Goal: Information Seeking & Learning: Learn about a topic

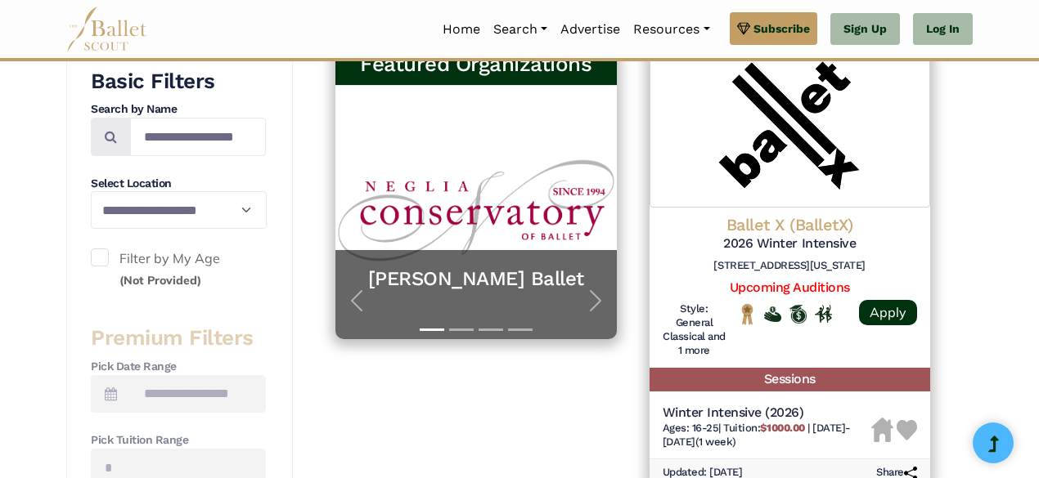
scroll to position [409, 0]
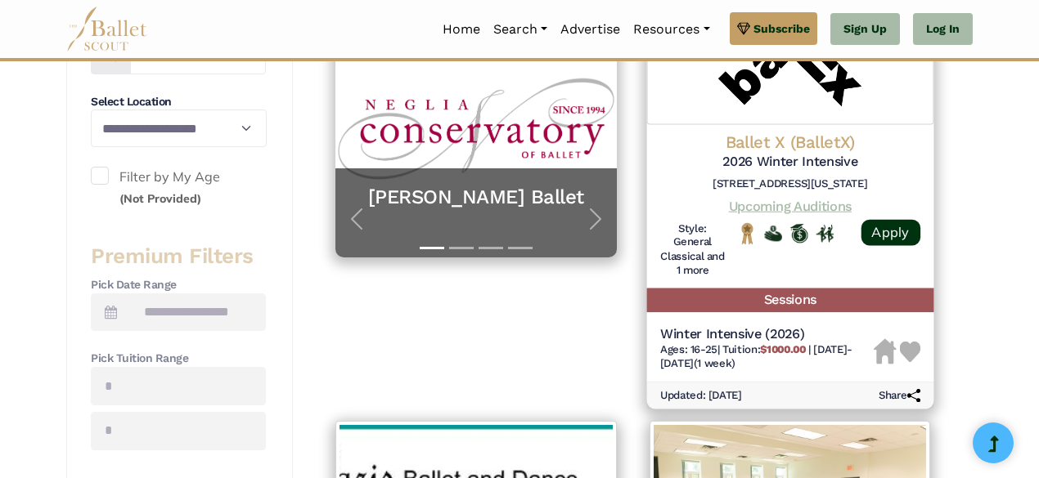
click at [806, 205] on link "Upcoming Auditions" at bounding box center [789, 206] width 123 height 16
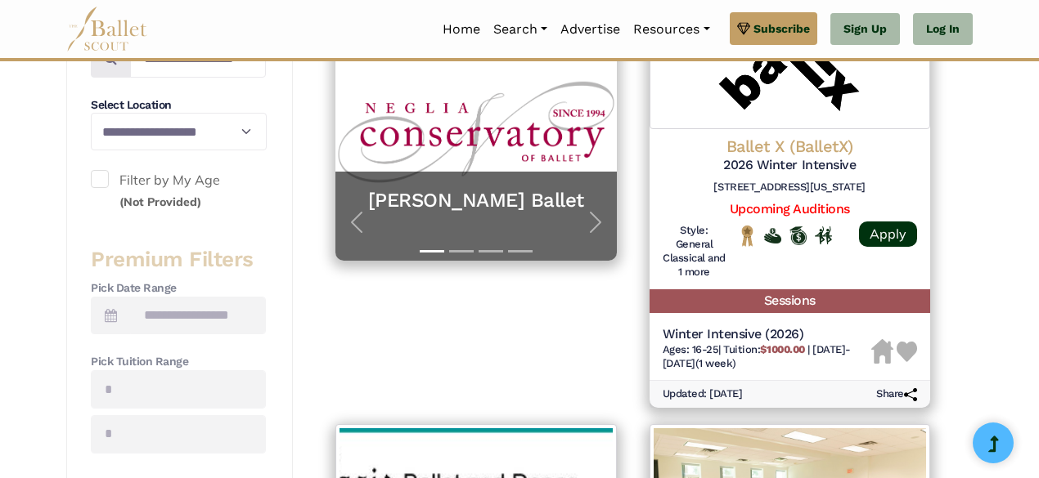
scroll to position [245, 0]
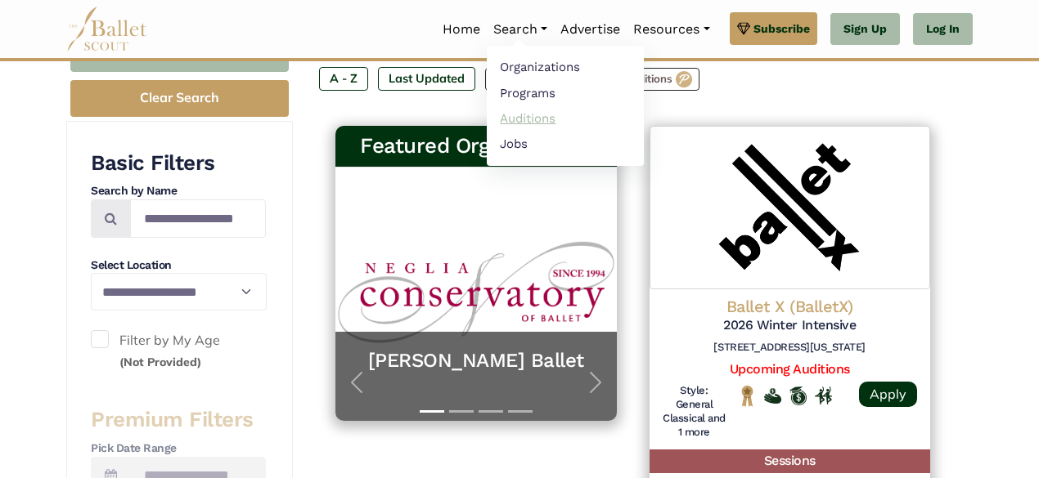
click at [505, 114] on link "Auditions" at bounding box center [565, 118] width 157 height 25
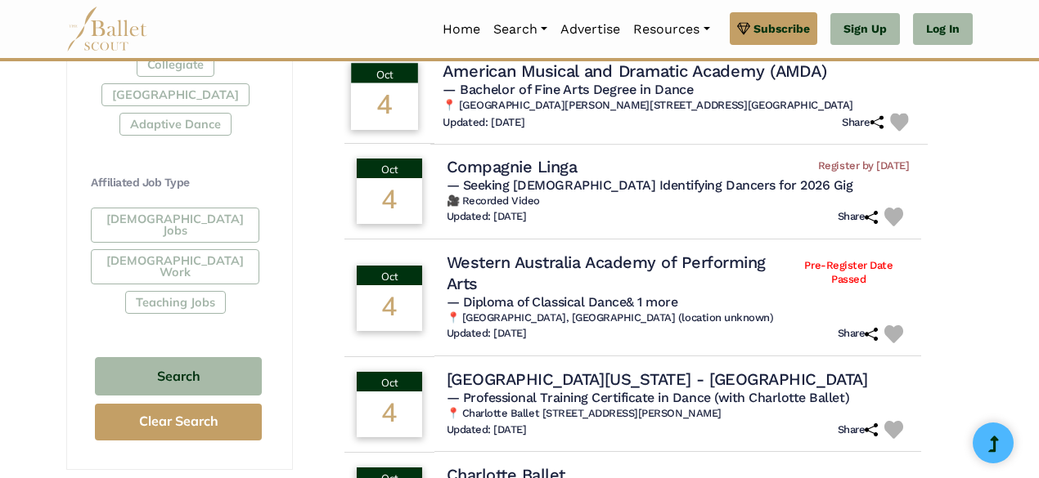
scroll to position [1145, 0]
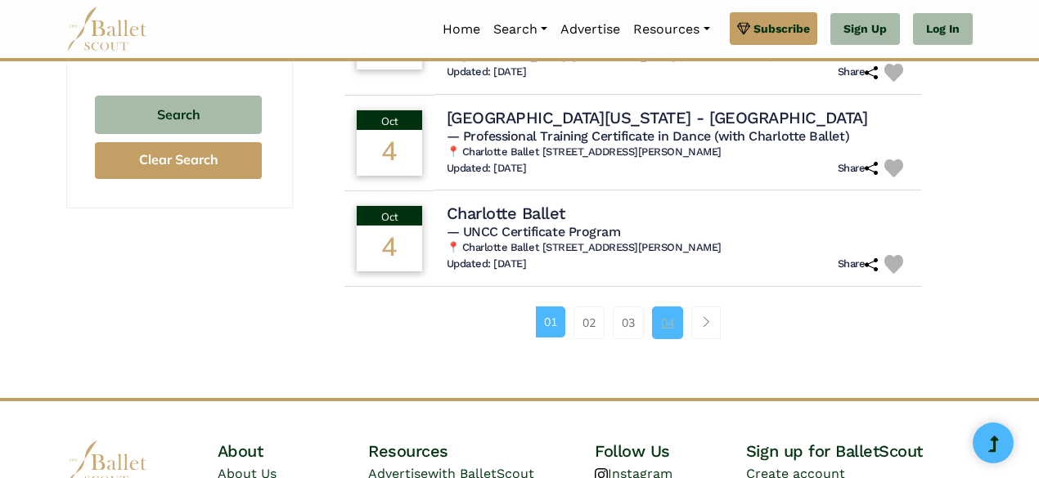
click at [674, 321] on link "04" at bounding box center [667, 323] width 31 height 33
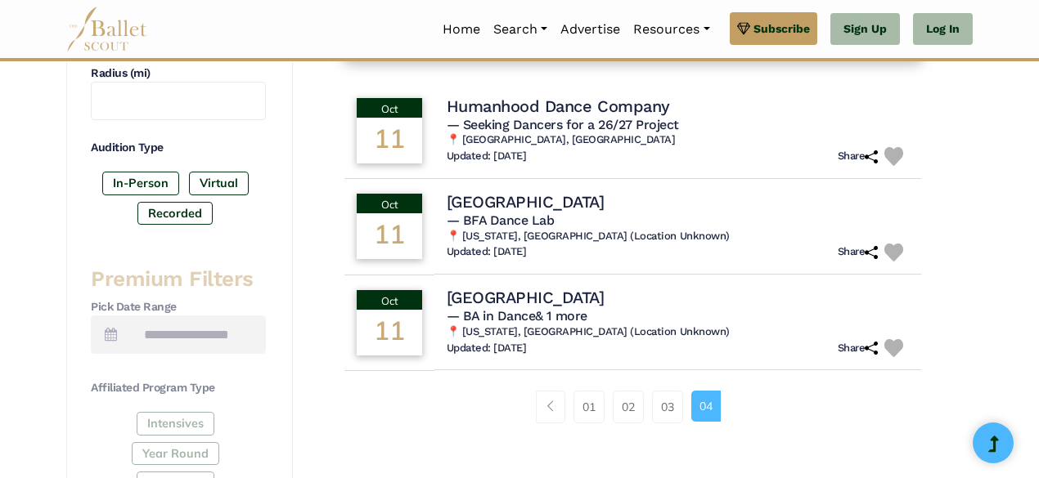
scroll to position [491, 0]
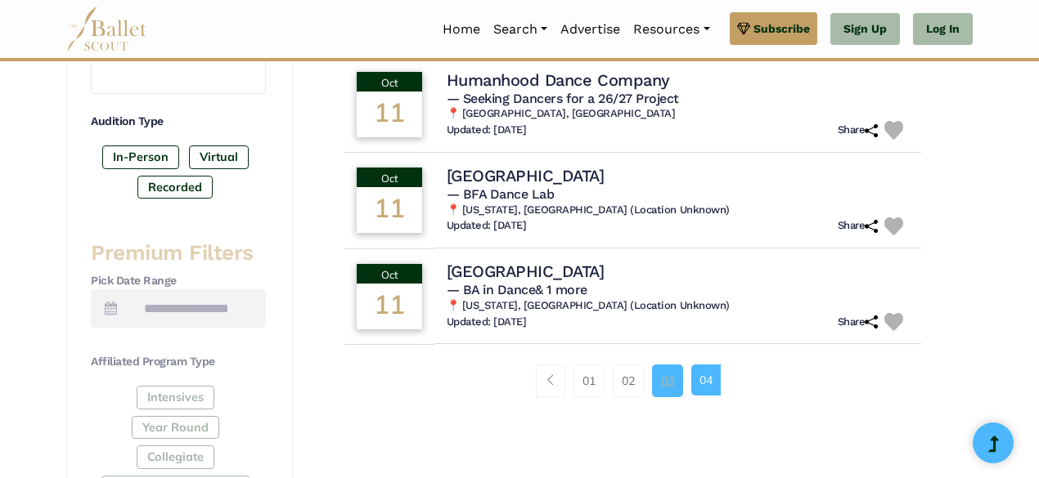
click at [658, 380] on link "03" at bounding box center [667, 381] width 31 height 33
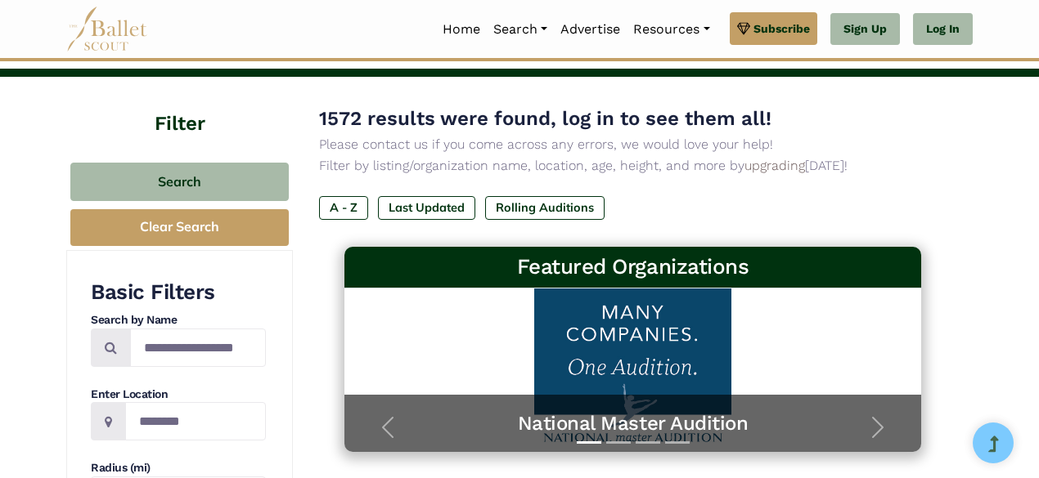
scroll to position [164, 0]
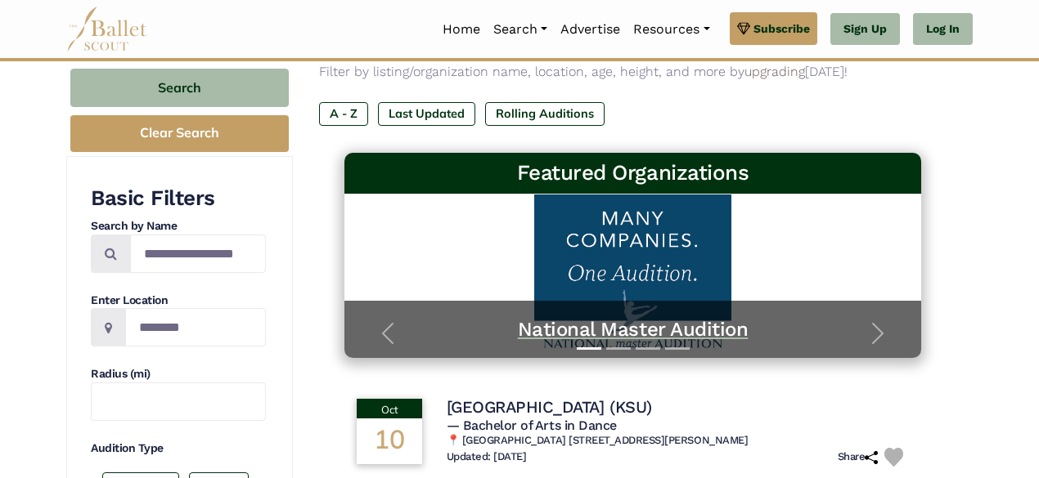
click at [639, 333] on h5 "National Master Audition" at bounding box center [633, 329] width 545 height 25
